Goal: Find specific page/section: Find specific page/section

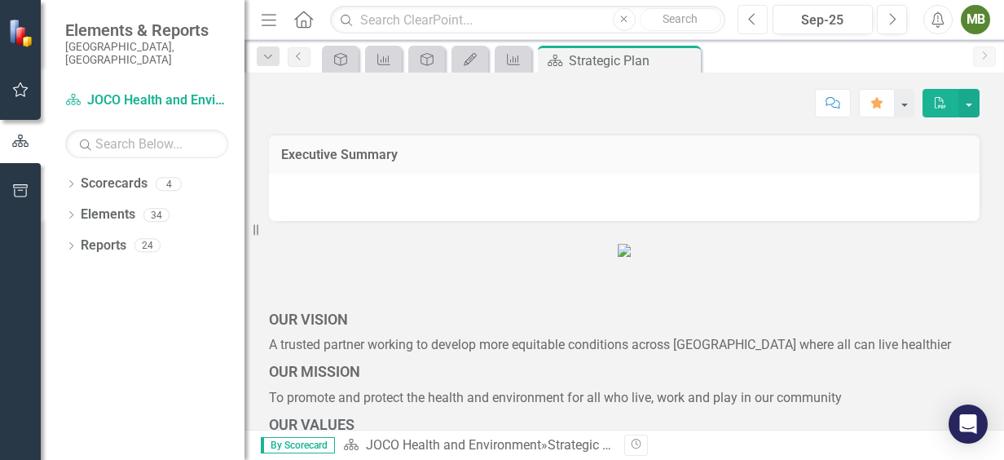
click at [748, 16] on icon "Previous" at bounding box center [752, 19] width 9 height 15
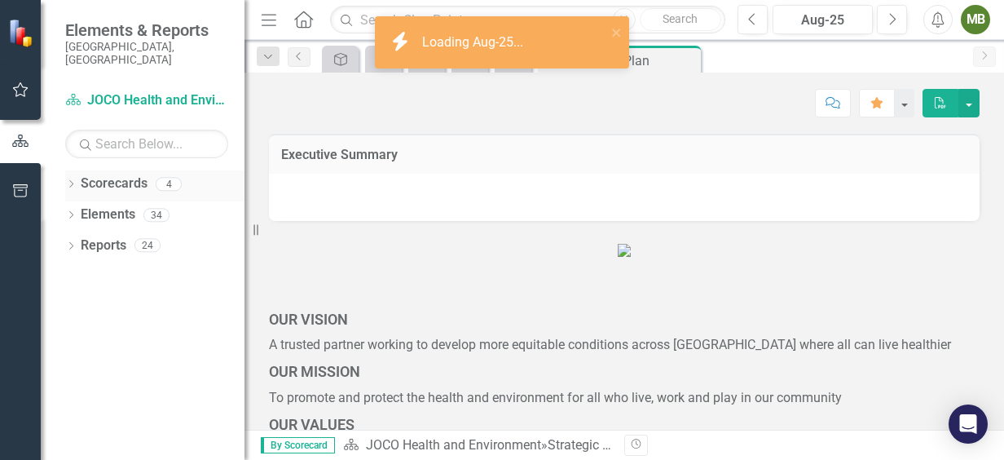
click at [72, 180] on icon at bounding box center [71, 183] width 4 height 7
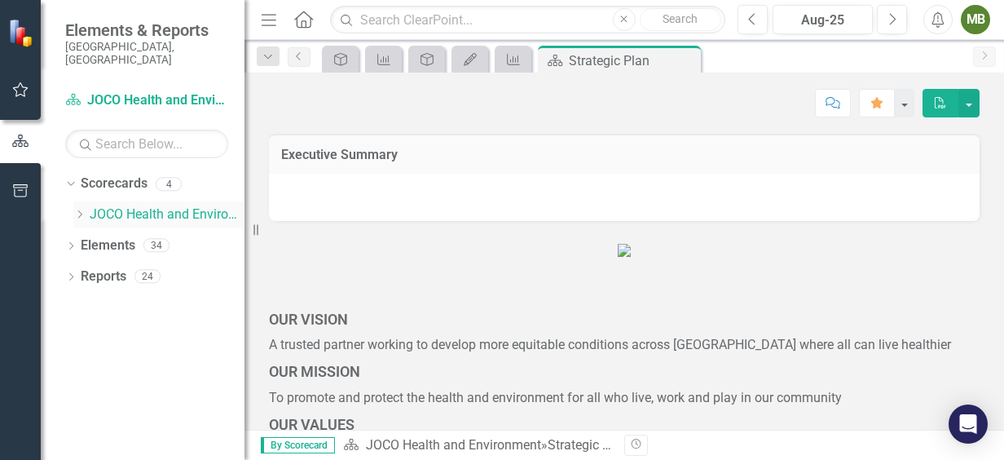
click at [82, 209] on icon "Dropdown" at bounding box center [79, 214] width 12 height 10
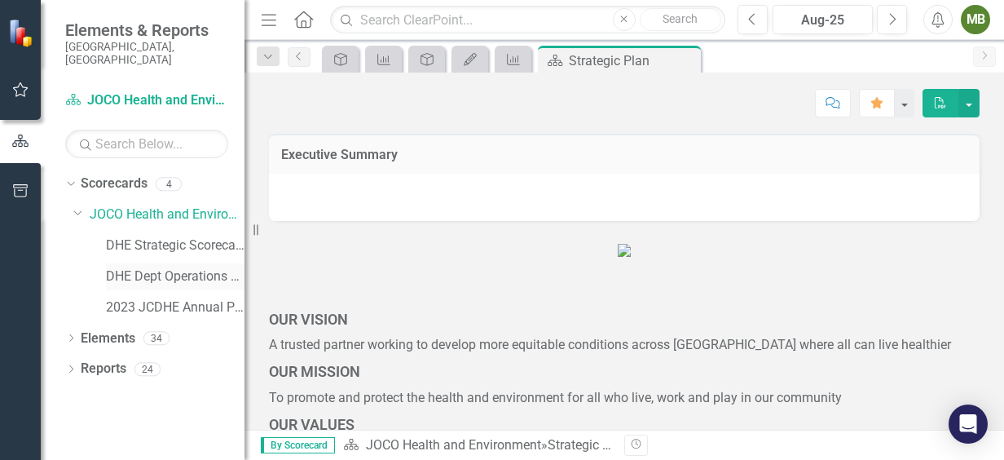
click at [169, 267] on link "DHE Dept Operations PM Scorecard" at bounding box center [175, 276] width 139 height 19
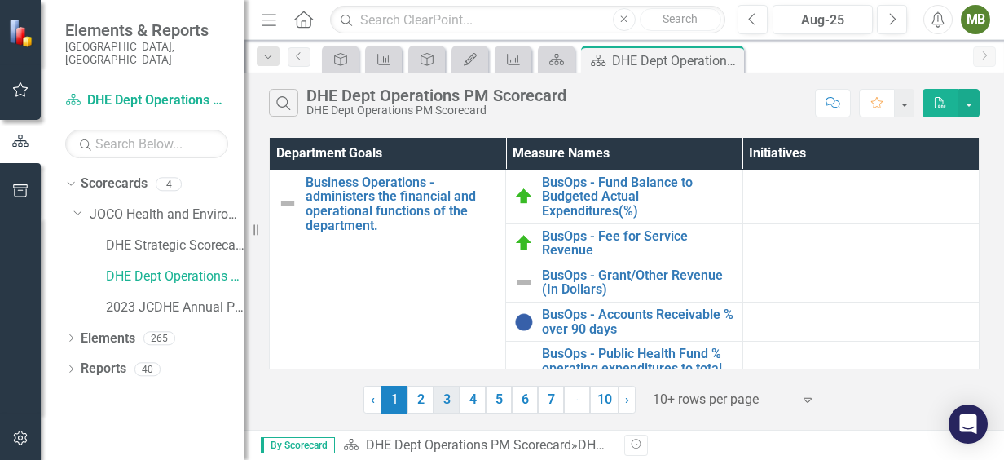
click at [446, 408] on link "3" at bounding box center [447, 400] width 26 height 28
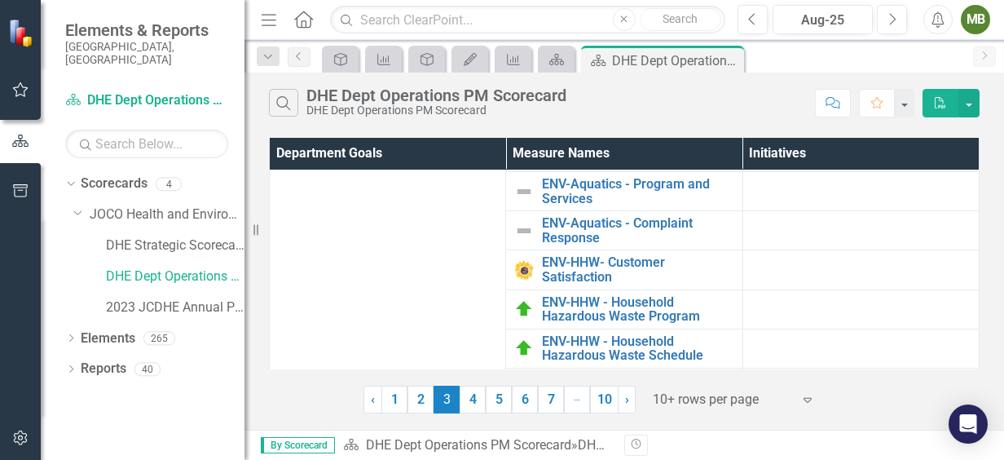
scroll to position [210, 0]
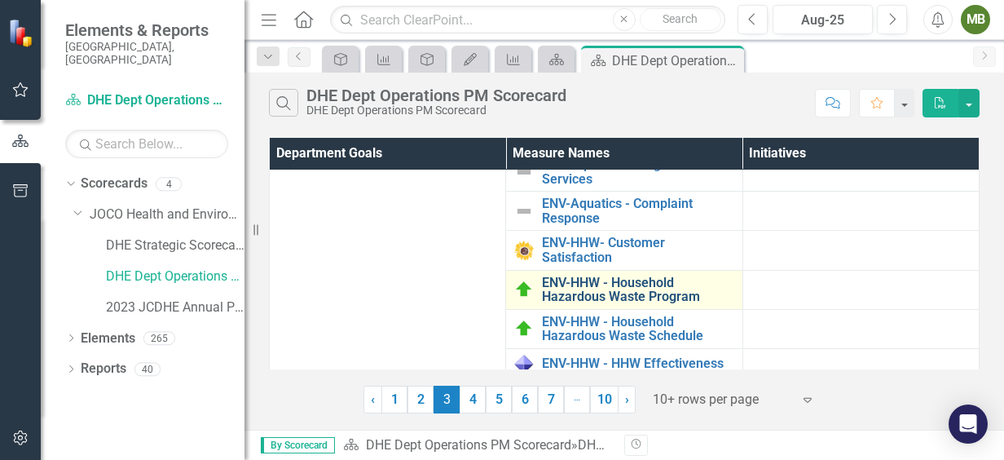
click at [649, 281] on link "ENV-HHW - Household Hazardous Waste Program" at bounding box center [638, 289] width 192 height 29
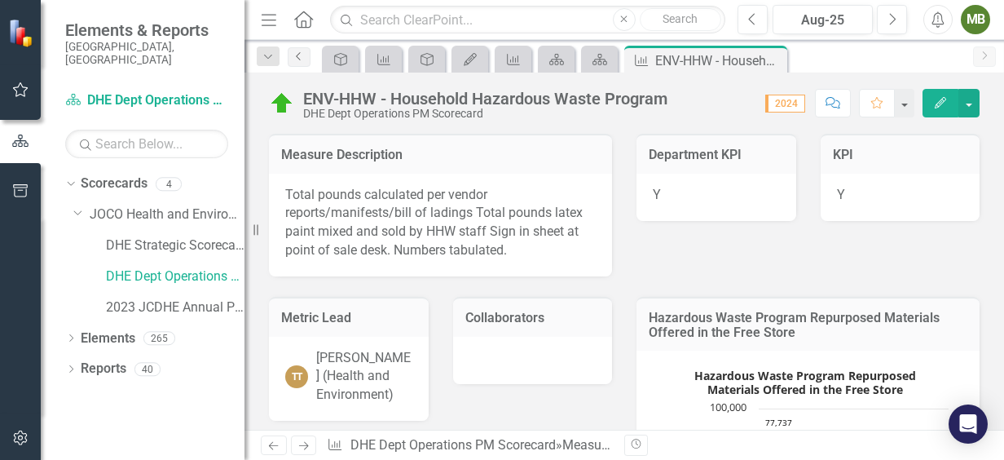
click at [293, 59] on icon "Previous" at bounding box center [299, 56] width 13 height 10
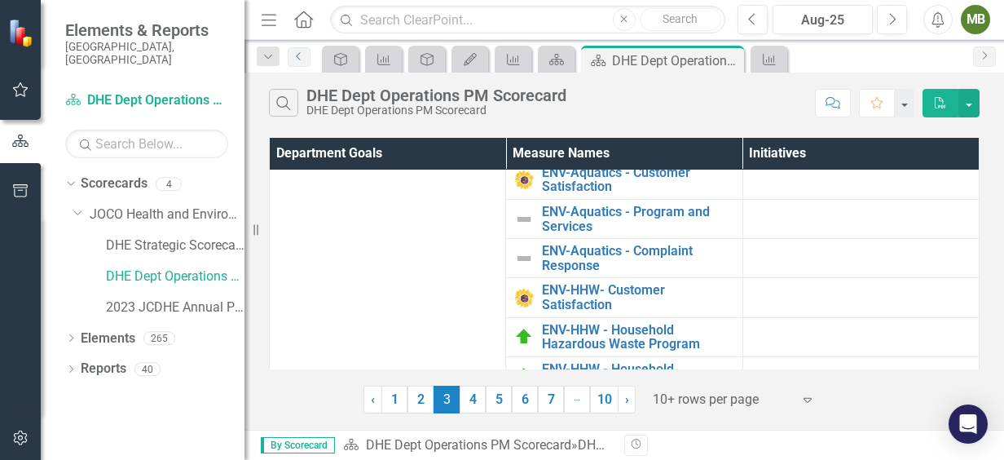
scroll to position [177, 0]
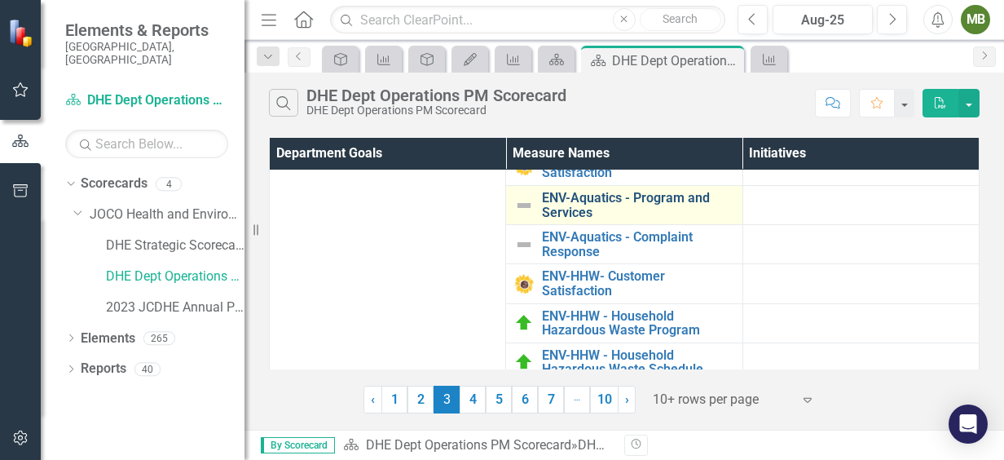
click at [654, 207] on link "ENV-Aquatics - Program and Services" at bounding box center [638, 205] width 192 height 29
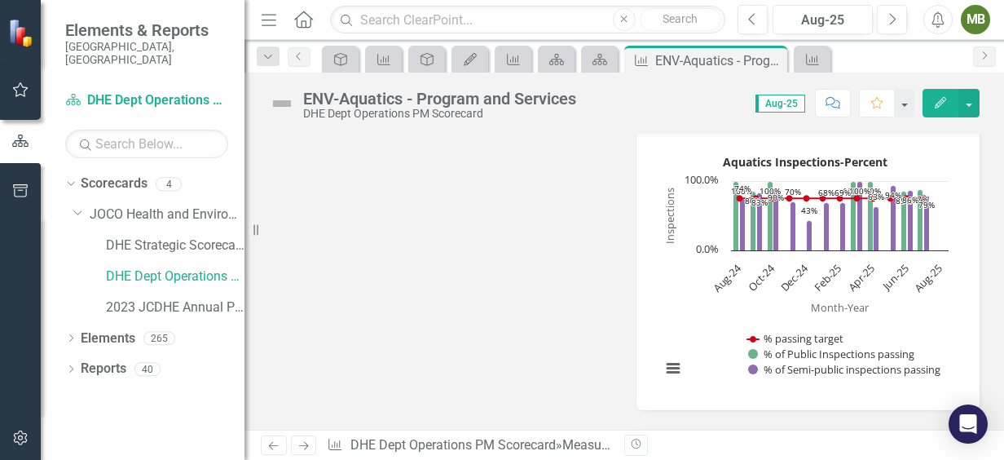
scroll to position [601, 0]
